Goal: Task Accomplishment & Management: Manage account settings

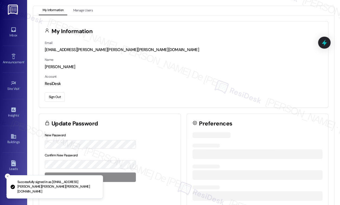
scroll to position [341, 0]
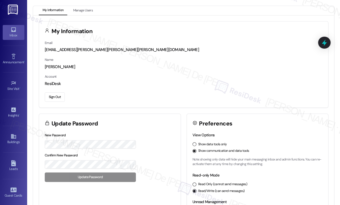
click at [4, 26] on link "Inbox" at bounding box center [14, 32] width 22 height 15
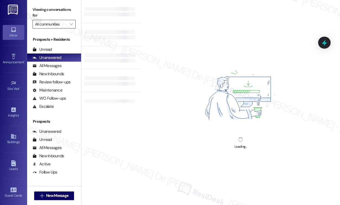
type textarea "All communities"
click at [49, 25] on input "All communities" at bounding box center [51, 24] width 32 height 9
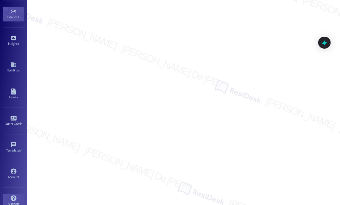
scroll to position [79, 0]
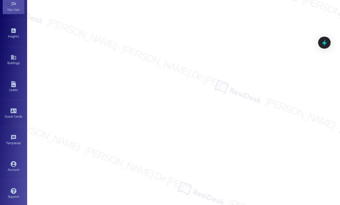
click at [9, 156] on div "Account Go to Account" at bounding box center [14, 166] width 22 height 27
click at [12, 174] on div "Account Go to Account" at bounding box center [14, 166] width 22 height 27
click at [11, 168] on div "Account" at bounding box center [13, 169] width 27 height 5
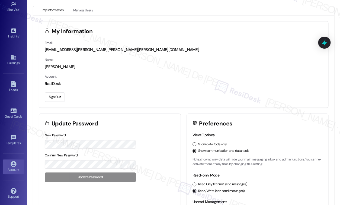
click at [52, 99] on button "Sign Out" at bounding box center [55, 96] width 20 height 9
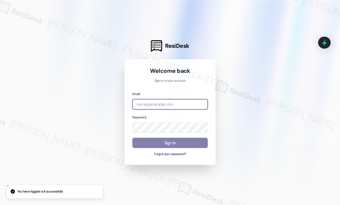
click at [167, 109] on input "email" at bounding box center [169, 104] width 75 height 11
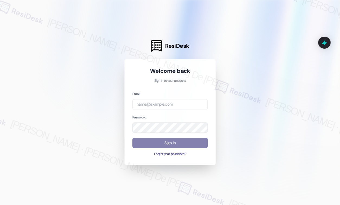
click at [69, 46] on div at bounding box center [170, 102] width 340 height 205
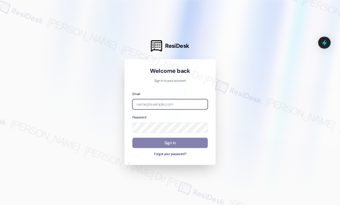
drag, startPoint x: 146, startPoint y: 106, endPoint x: 147, endPoint y: 109, distance: 3.3
click at [147, 107] on input "email" at bounding box center [169, 104] width 75 height 11
paste input "automated-surveys-ptla-cristel.joy.de.jesus@ptla.com"
type input "automated-surveys-ptla-cristel.joy.de.jesus@ptla.com"
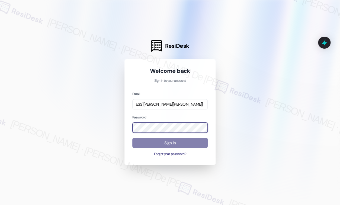
scroll to position [0, 0]
drag, startPoint x: 35, startPoint y: 119, endPoint x: 46, endPoint y: 118, distance: 10.9
click at [34, 119] on div at bounding box center [170, 102] width 340 height 205
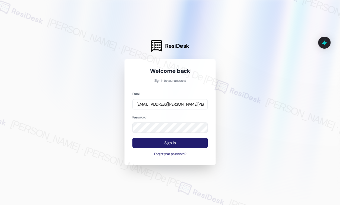
click at [174, 139] on button "Sign In" at bounding box center [169, 143] width 75 height 11
